Goal: Task Accomplishment & Management: Use online tool/utility

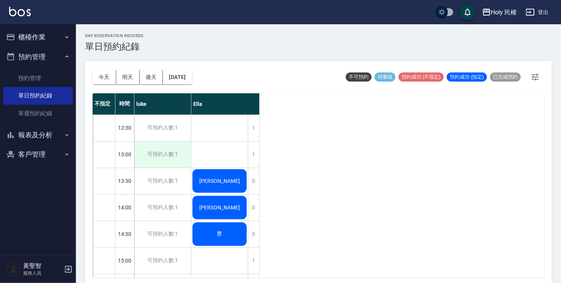
click at [164, 163] on div "可預約人數:1" at bounding box center [162, 155] width 57 height 26
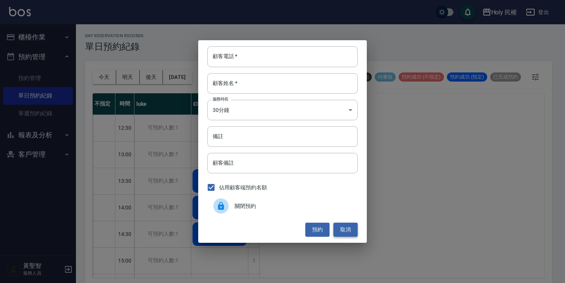
click at [342, 231] on button "取消" at bounding box center [345, 230] width 24 height 14
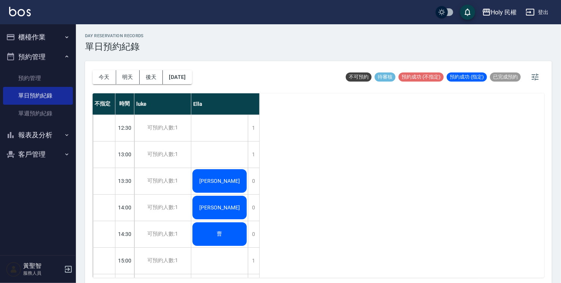
click at [31, 33] on button "櫃檯作業" at bounding box center [38, 37] width 70 height 20
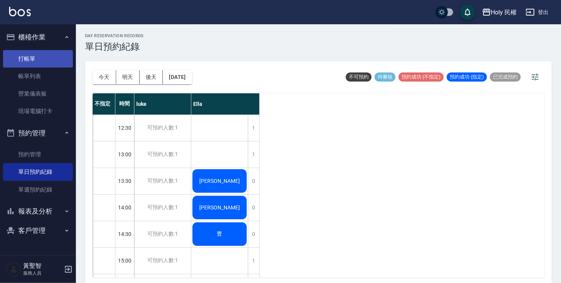
click at [33, 55] on link "打帳單" at bounding box center [38, 58] width 70 height 17
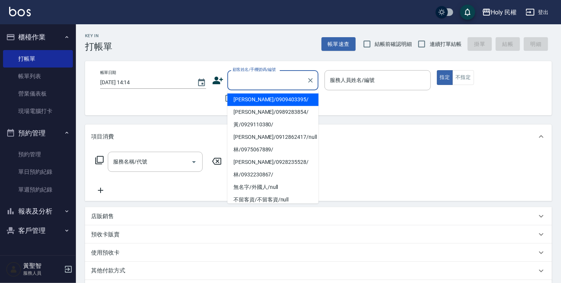
click at [258, 83] on input "顧客姓名/手機號碼/編號" at bounding box center [267, 80] width 73 height 13
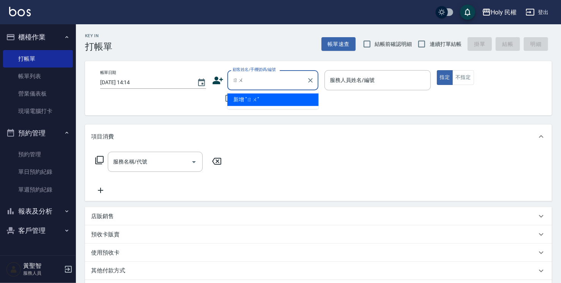
type input "ㄖ"
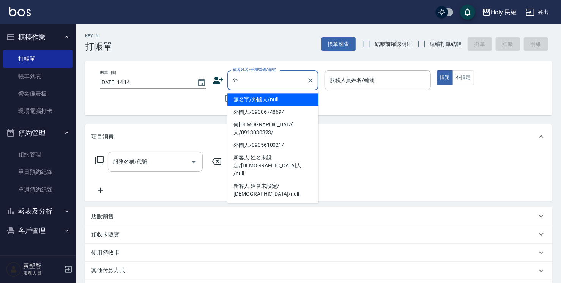
click at [263, 97] on li "無名字/外國人/null" at bounding box center [273, 99] width 91 height 13
type input "無名字/外國人/null"
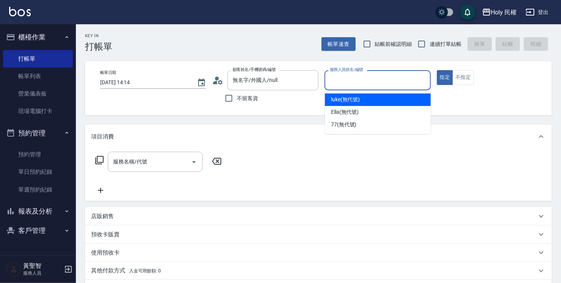
click at [365, 82] on input "服務人員姓名/編號" at bounding box center [377, 80] width 99 height 13
click at [357, 96] on span "luke (無代號)" at bounding box center [345, 100] width 29 height 8
type input "luke(無代號)"
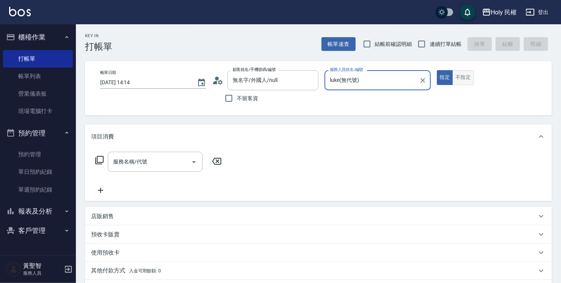
click at [469, 77] on button "不指定" at bounding box center [463, 77] width 21 height 15
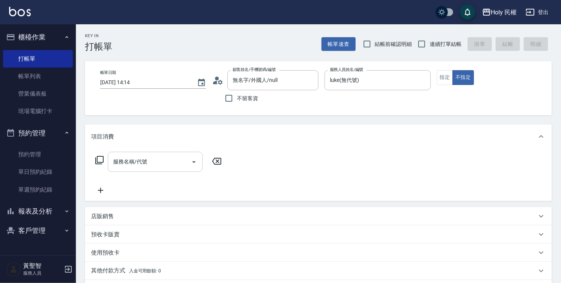
click at [147, 162] on div "服務名稱/代號 服務名稱/代號" at bounding box center [155, 162] width 95 height 20
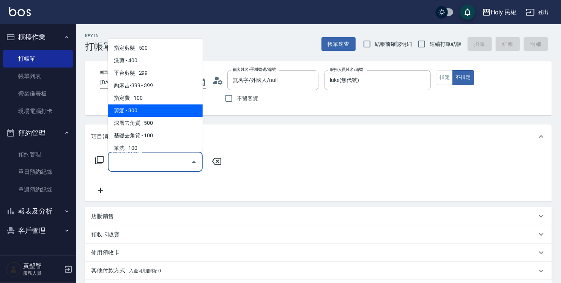
click at [142, 107] on span "剪髮 - 300" at bounding box center [155, 110] width 95 height 13
type input "剪髮(C02)"
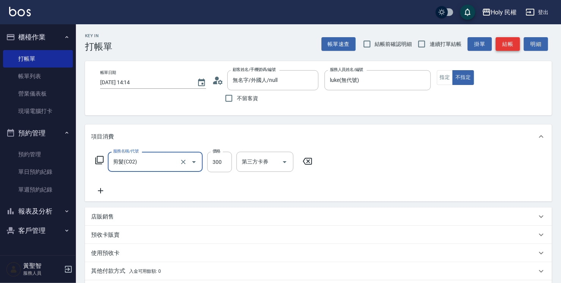
click at [510, 45] on button "結帳" at bounding box center [508, 44] width 24 height 14
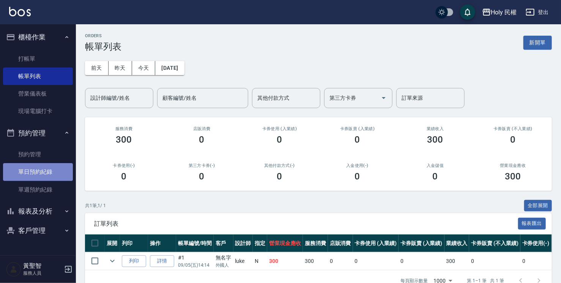
click at [36, 169] on link "單日預約紀錄" at bounding box center [38, 171] width 70 height 17
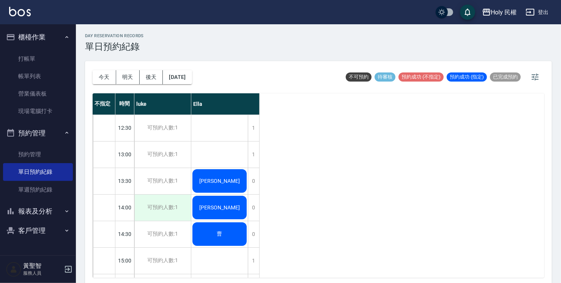
scroll to position [76, 0]
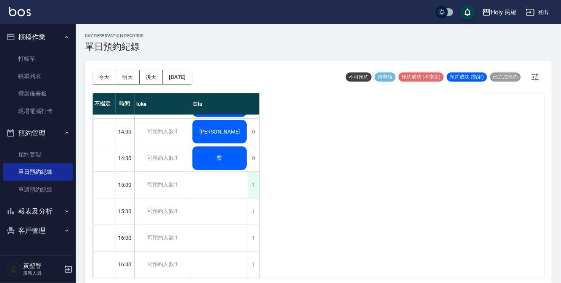
click at [251, 191] on div "1" at bounding box center [253, 185] width 11 height 26
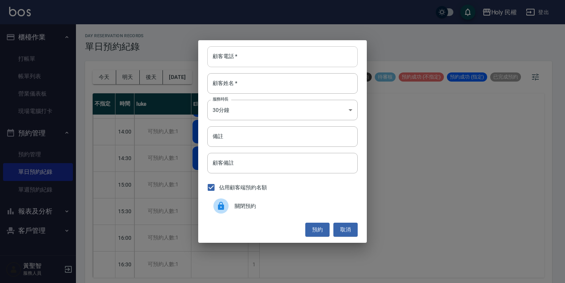
click at [272, 57] on input "顧客電話   *" at bounding box center [282, 56] width 150 height 21
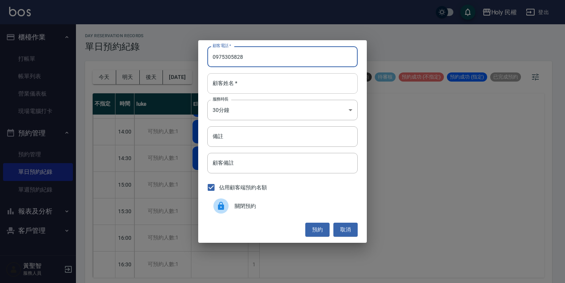
type input "0975305828"
click at [259, 83] on input "顧客姓名   *" at bounding box center [282, 83] width 150 height 21
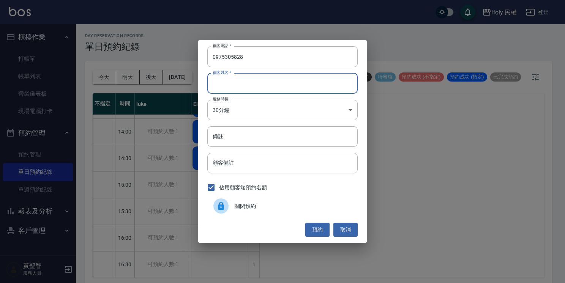
type input "x"
type input "[PERSON_NAME]"
click at [317, 228] on button "預約" at bounding box center [317, 230] width 24 height 14
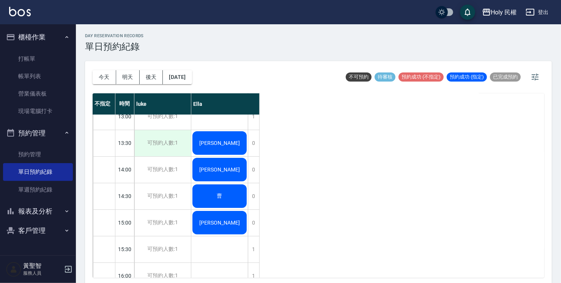
scroll to position [0, 0]
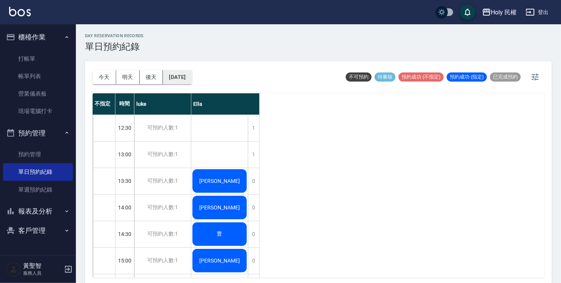
click at [178, 77] on button "[DATE]" at bounding box center [177, 77] width 29 height 14
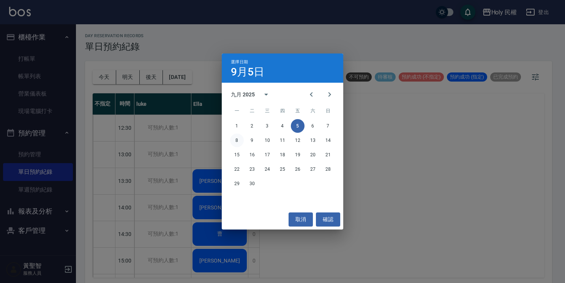
click at [239, 143] on button "8" at bounding box center [237, 141] width 14 height 14
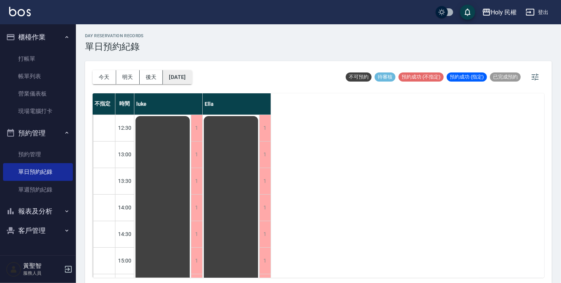
click at [192, 74] on button "[DATE]" at bounding box center [177, 77] width 29 height 14
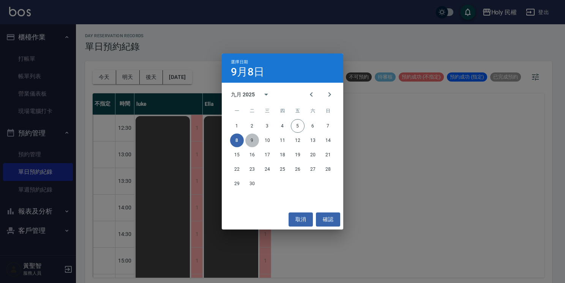
click at [251, 141] on button "9" at bounding box center [252, 141] width 14 height 14
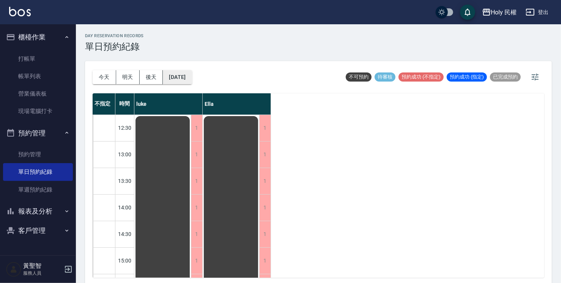
click at [191, 73] on button "[DATE]" at bounding box center [177, 77] width 29 height 14
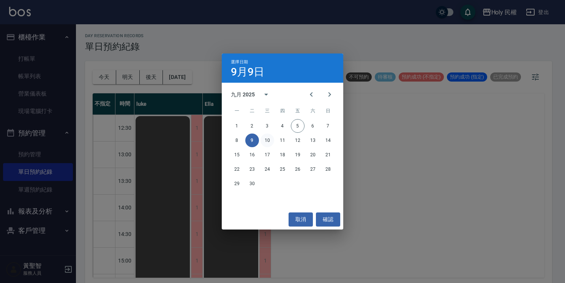
click at [267, 140] on button "10" at bounding box center [268, 141] width 14 height 14
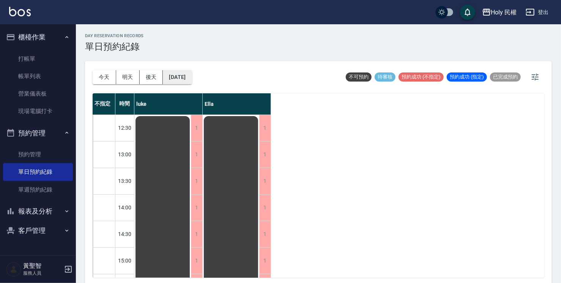
click at [185, 78] on button "[DATE]" at bounding box center [177, 77] width 29 height 14
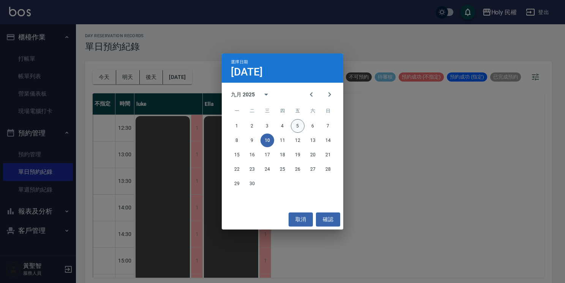
click at [299, 128] on button "5" at bounding box center [298, 126] width 14 height 14
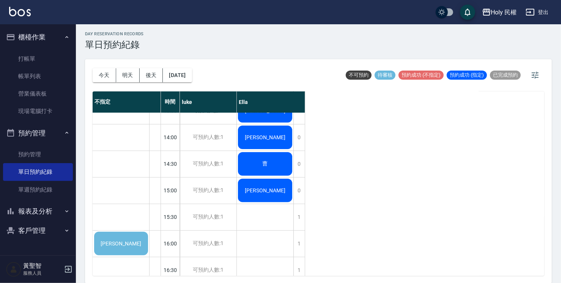
scroll to position [76, 0]
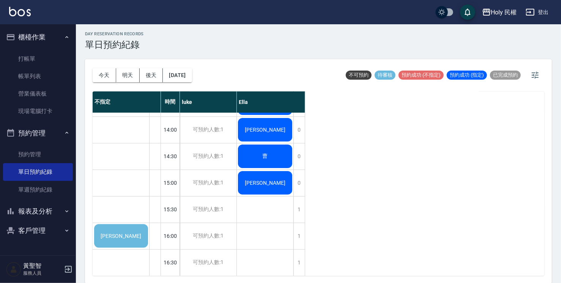
click at [141, 236] on div "[PERSON_NAME]" at bounding box center [121, 236] width 56 height 26
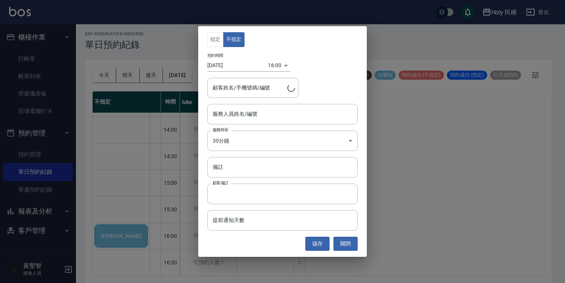
type input "[PERSON_NAME]/0936323288/"
click at [346, 241] on button "關閉" at bounding box center [345, 244] width 24 height 14
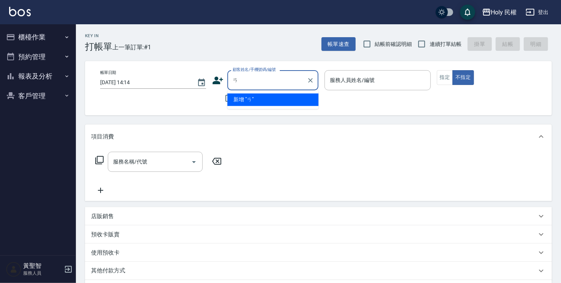
type input "ㄞ"
click at [267, 102] on li "曹/0930004663/" at bounding box center [273, 99] width 91 height 13
type input "曹/0930004663/"
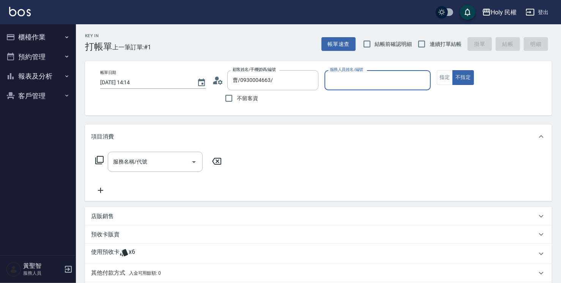
click at [374, 82] on input "服務人員姓名/編號" at bounding box center [377, 80] width 99 height 13
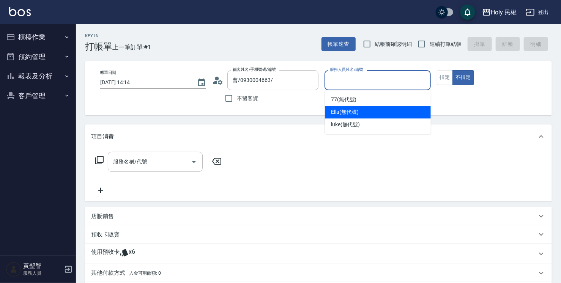
click at [369, 112] on div "Ella (無代號)" at bounding box center [378, 112] width 106 height 13
type input "Ella(無代號)"
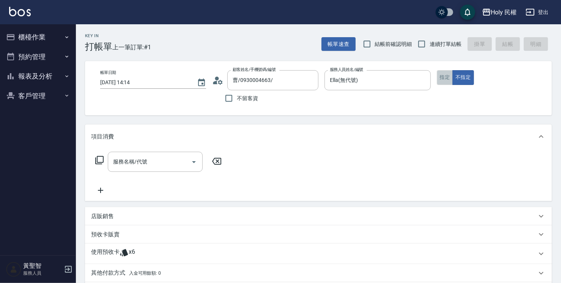
click at [449, 82] on button "指定" at bounding box center [445, 77] width 16 height 15
click at [220, 258] on div "使用預收卡 x6" at bounding box center [314, 253] width 446 height 11
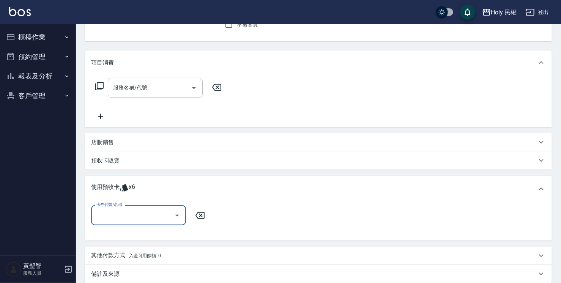
scroll to position [76, 0]
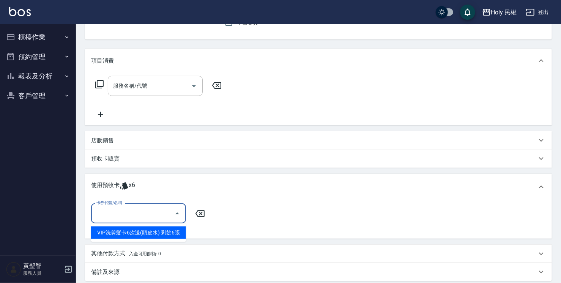
click at [140, 209] on input "卡券代號/名稱" at bounding box center [133, 213] width 77 height 13
click at [161, 229] on div "VIP洗剪髮卡6次送(頭皮水) 剩餘6張" at bounding box center [138, 233] width 95 height 13
type input "VIP洗剪髮卡6次送(頭皮水)"
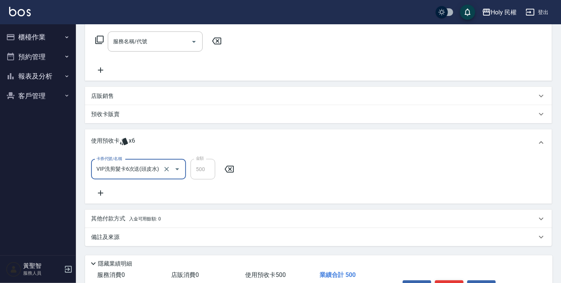
scroll to position [168, 0]
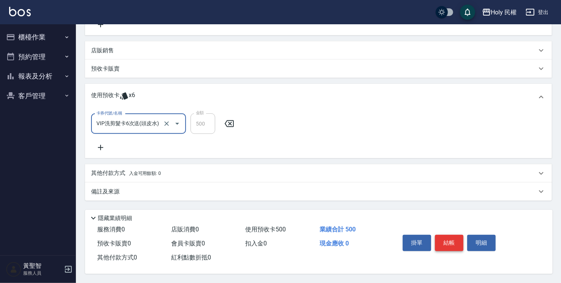
click at [454, 243] on button "結帳" at bounding box center [449, 243] width 28 height 16
